Goal: Information Seeking & Learning: Learn about a topic

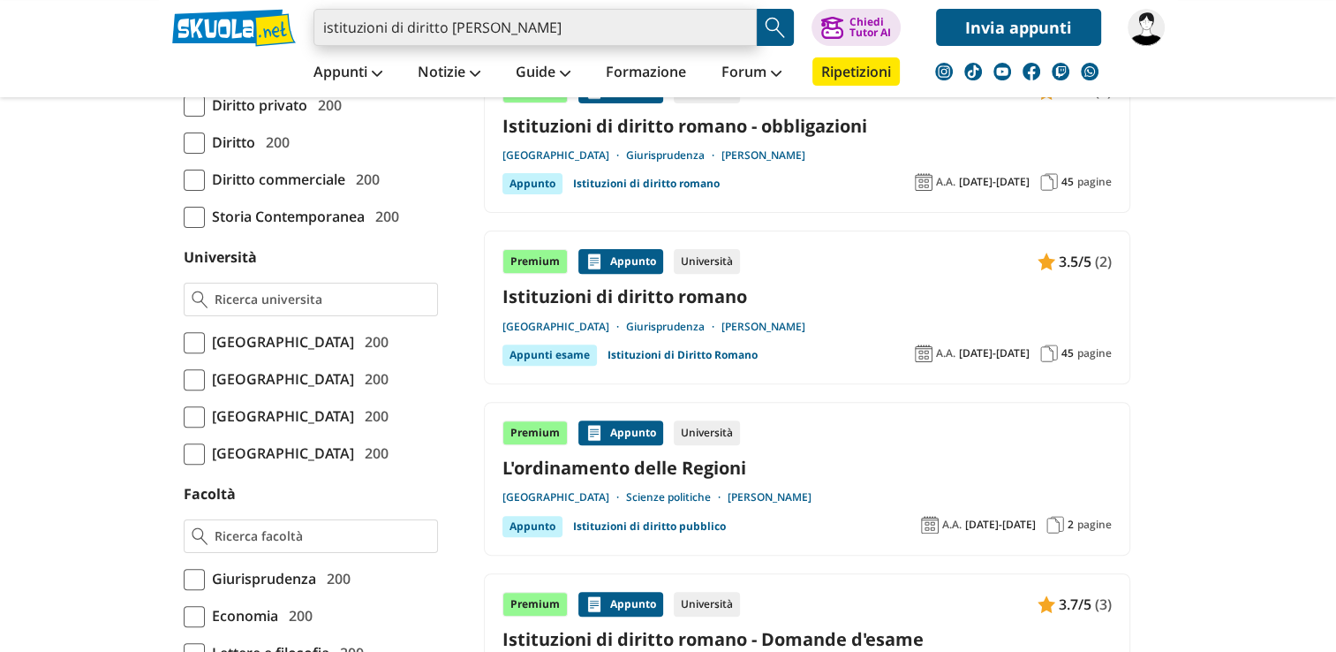
click at [318, 32] on input "istituzioni di diritto romano aglaia mcclintok" at bounding box center [535, 27] width 443 height 37
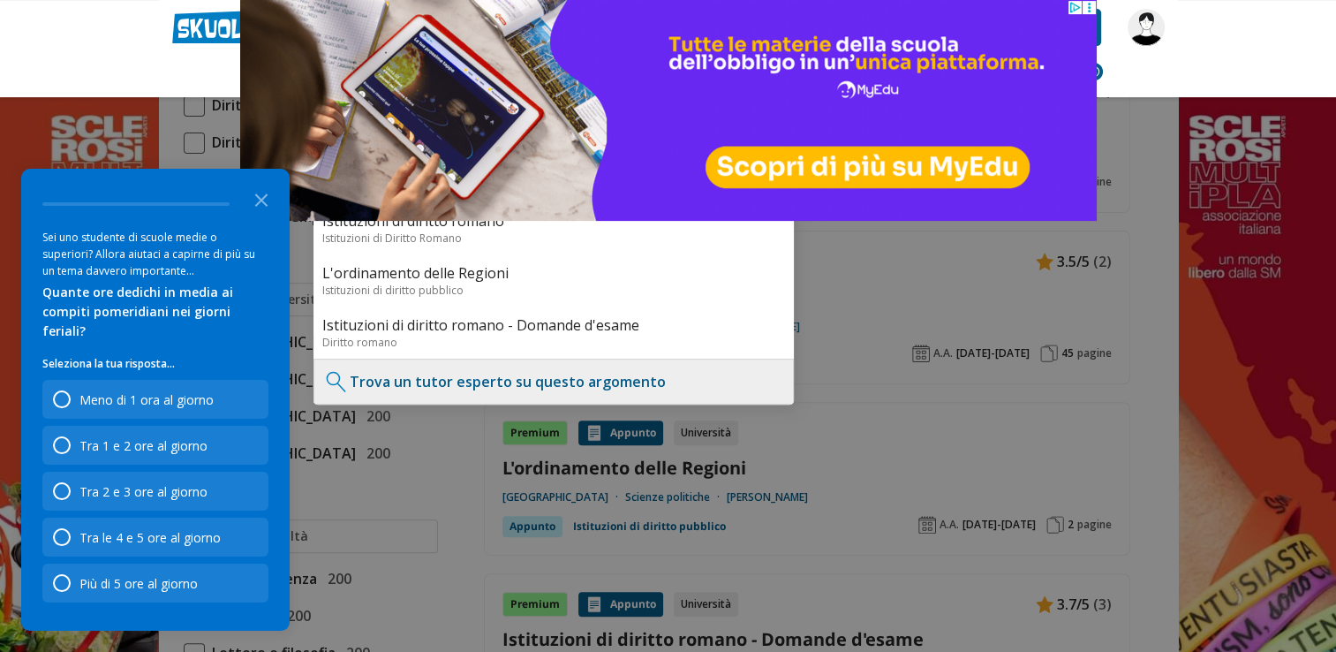
type input "appunti istituzioni di diritto [PERSON_NAME]"
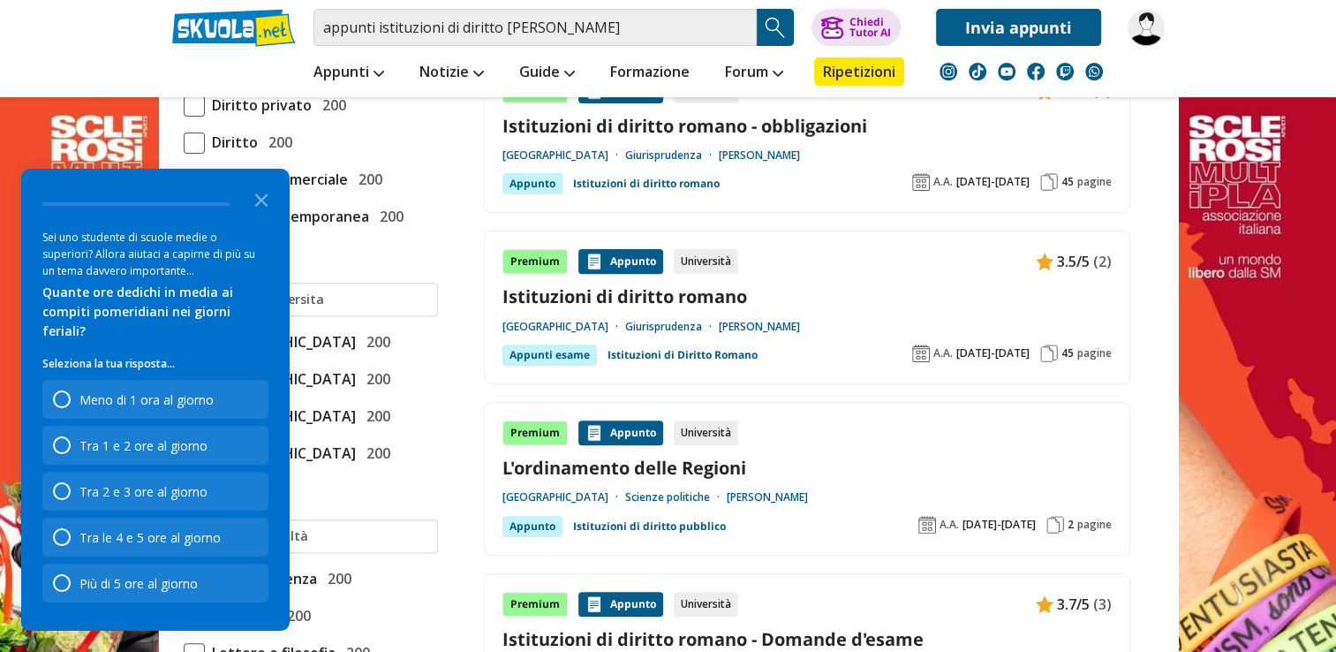
click at [783, 34] on img "Search Button" at bounding box center [775, 27] width 26 height 26
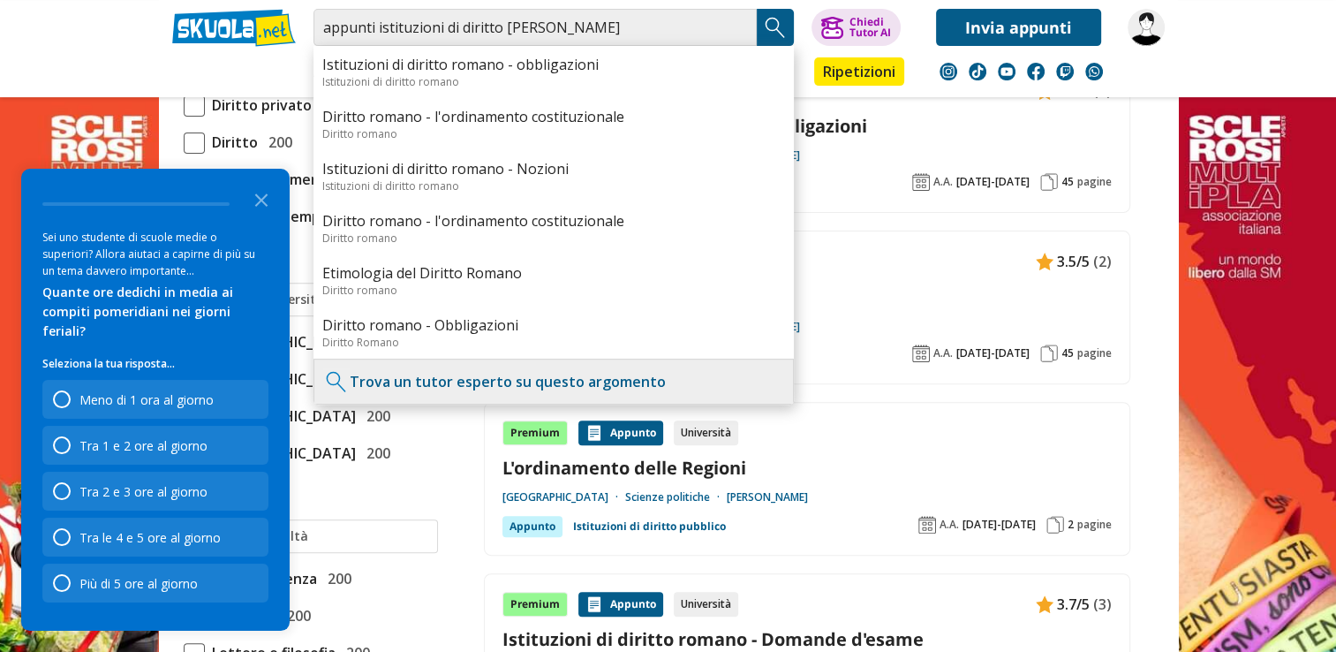
click at [783, 34] on img "Search Button" at bounding box center [775, 27] width 26 height 26
click at [261, 216] on icon "Close the survey" at bounding box center [261, 198] width 35 height 35
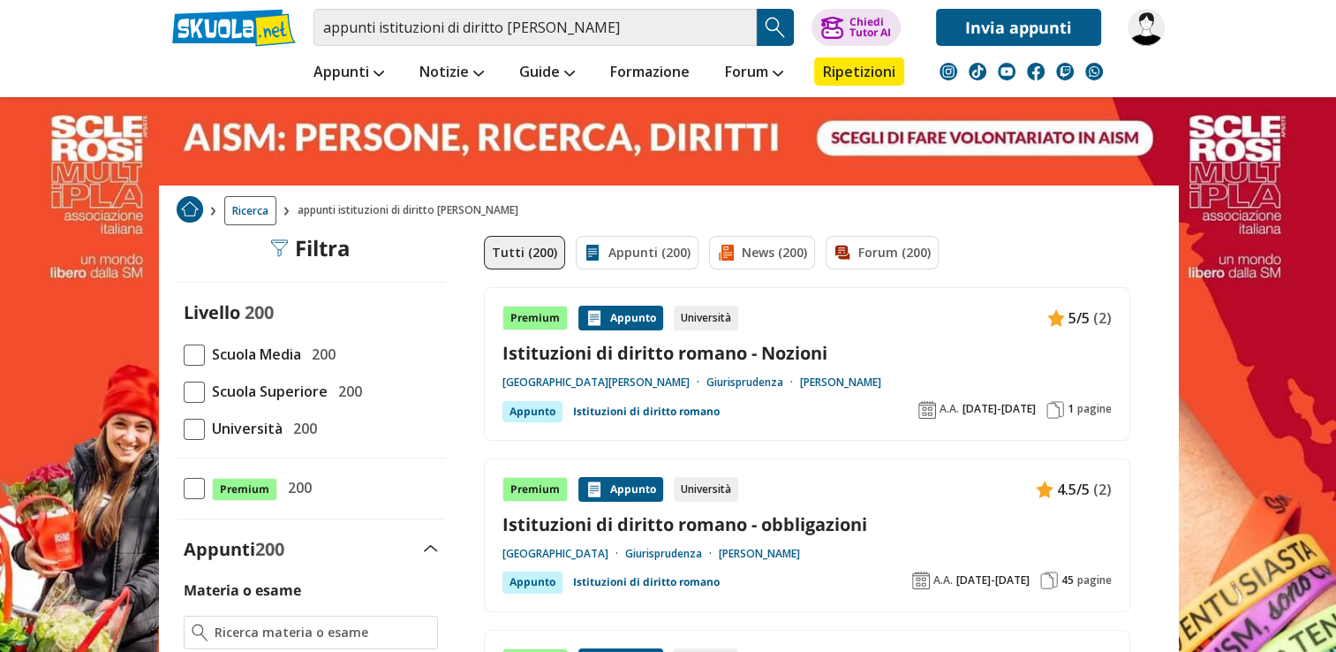
scroll to position [570, 0]
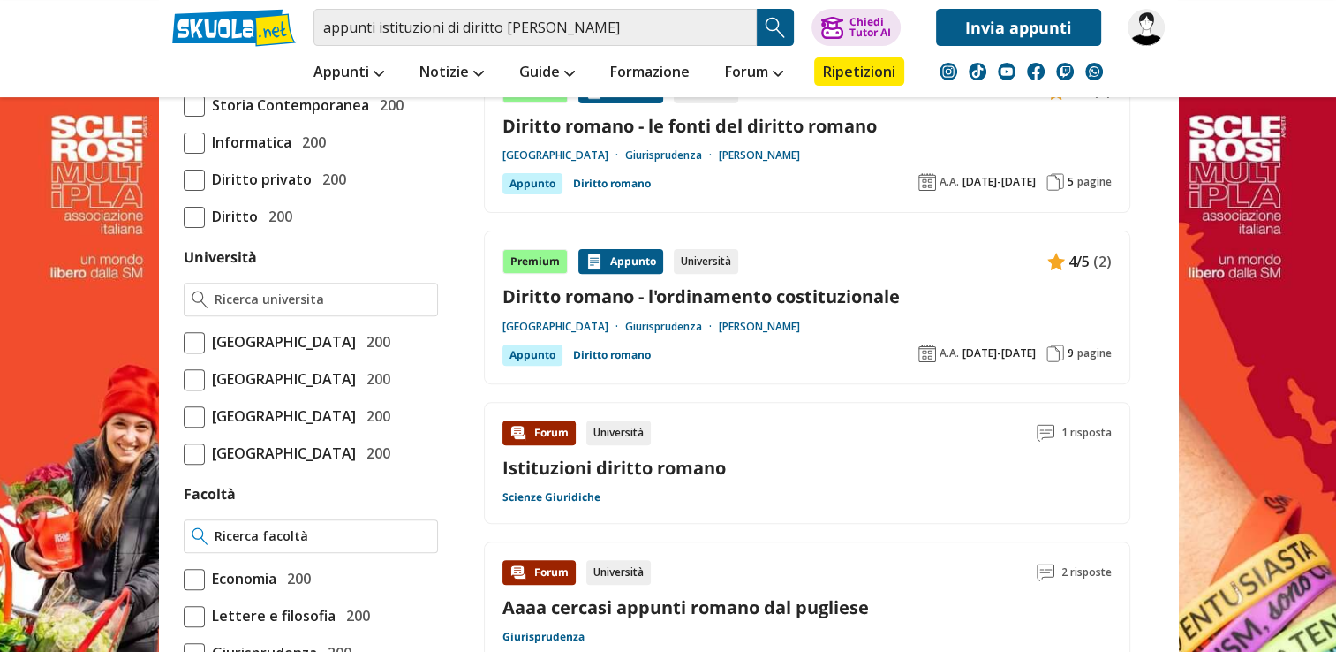
click at [314, 545] on input "Facoltà" at bounding box center [322, 536] width 215 height 18
click at [344, 306] on div at bounding box center [311, 300] width 254 height 34
click at [327, 298] on input "Università" at bounding box center [322, 300] width 215 height 18
type input "Università telematica "[PERSON_NAME]" di [GEOGRAPHIC_DATA]"
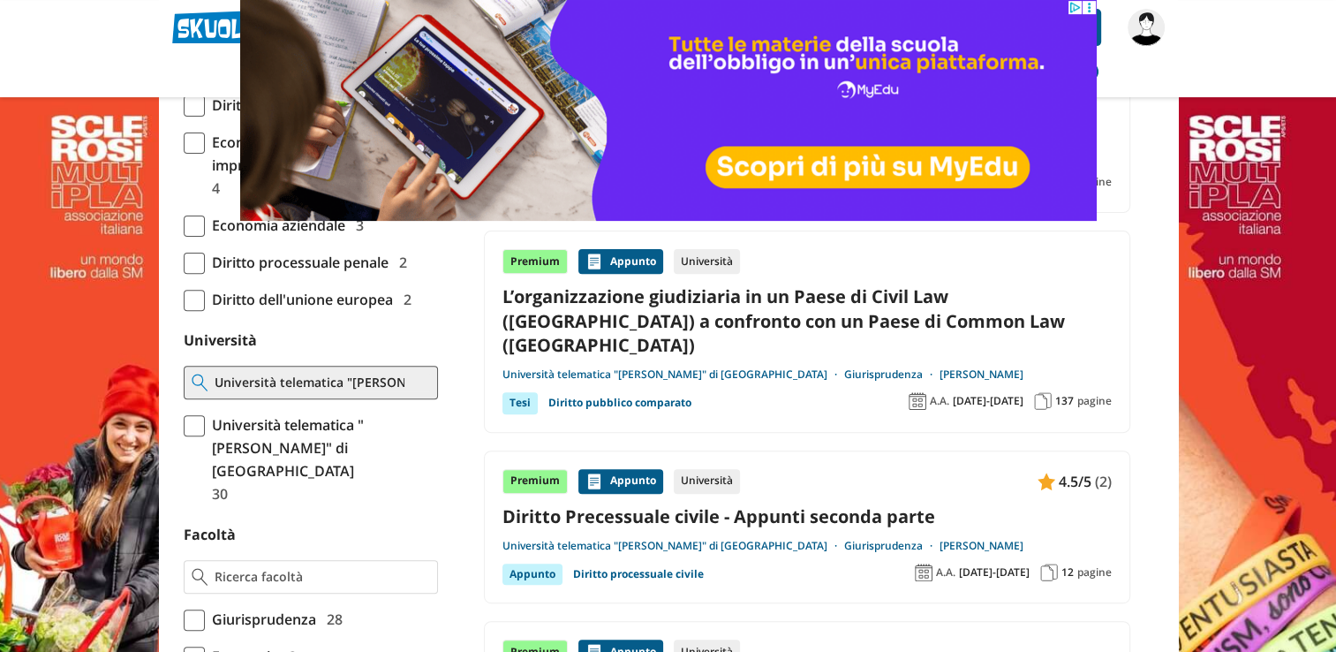
scroll to position [1140, 0]
